Goal: Information Seeking & Learning: Learn about a topic

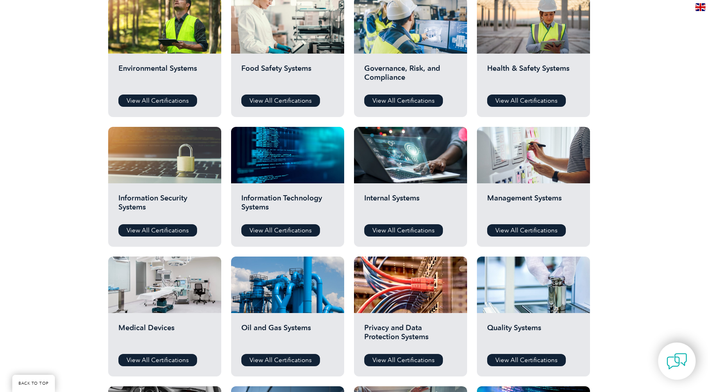
scroll to position [314, 0]
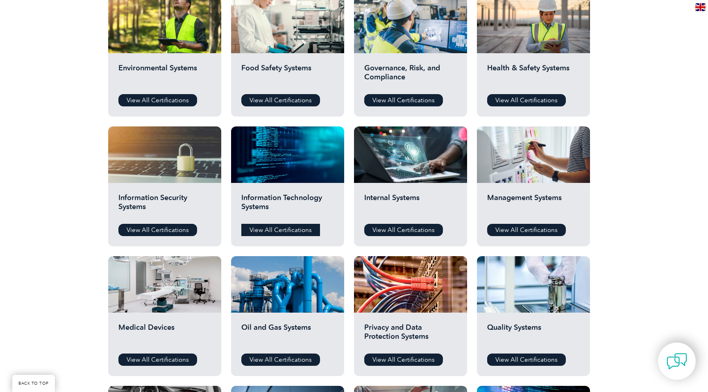
click at [298, 228] on link "View All Certifications" at bounding box center [280, 230] width 79 height 12
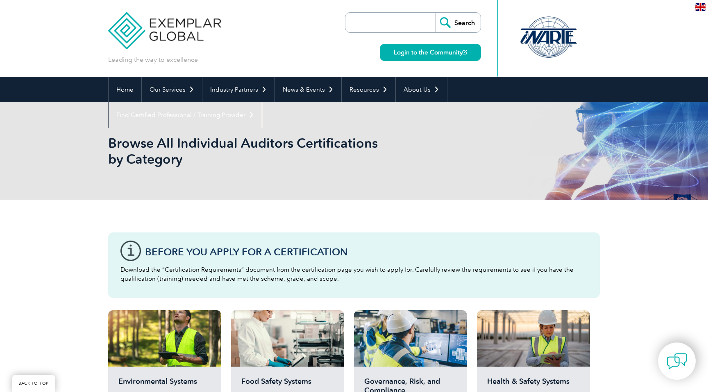
scroll to position [312, 0]
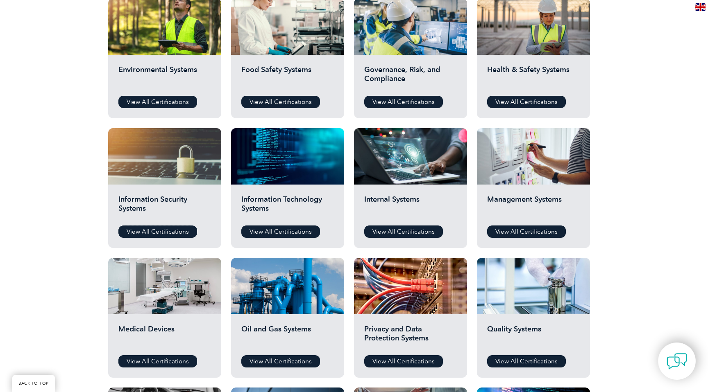
drag, startPoint x: 154, startPoint y: 234, endPoint x: 152, endPoint y: 223, distance: 10.8
click at [154, 234] on link "View All Certifications" at bounding box center [157, 232] width 79 height 12
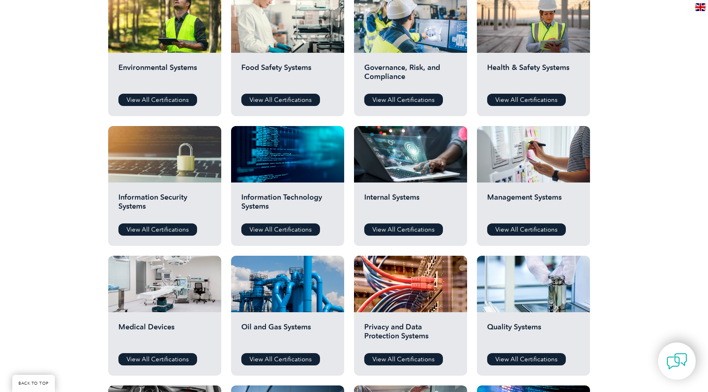
scroll to position [319, 0]
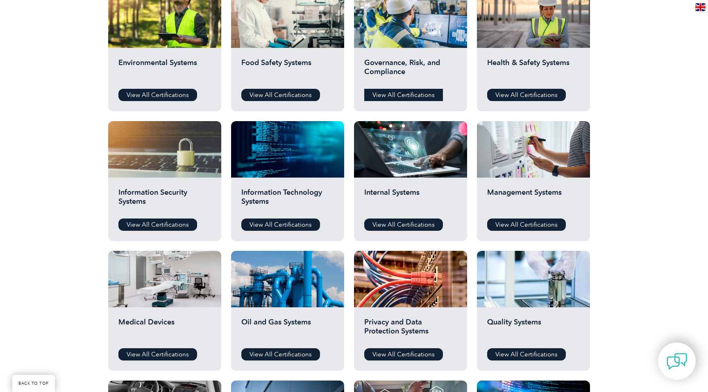
click at [418, 93] on link "View All Certifications" at bounding box center [403, 95] width 79 height 12
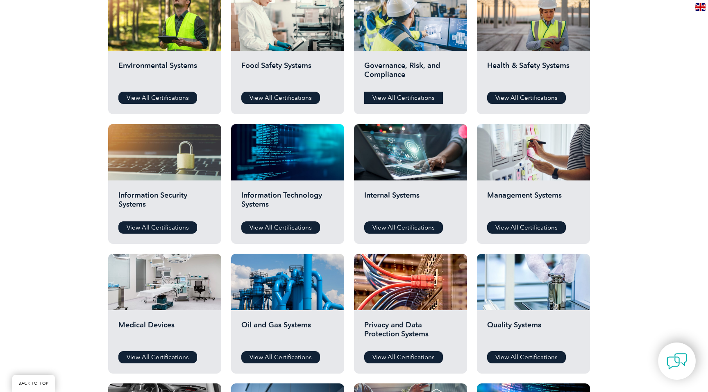
scroll to position [316, 0]
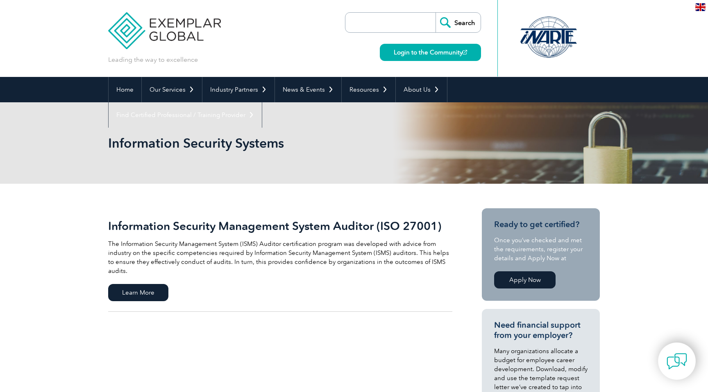
scroll to position [2, 0]
